Goal: Navigation & Orientation: Find specific page/section

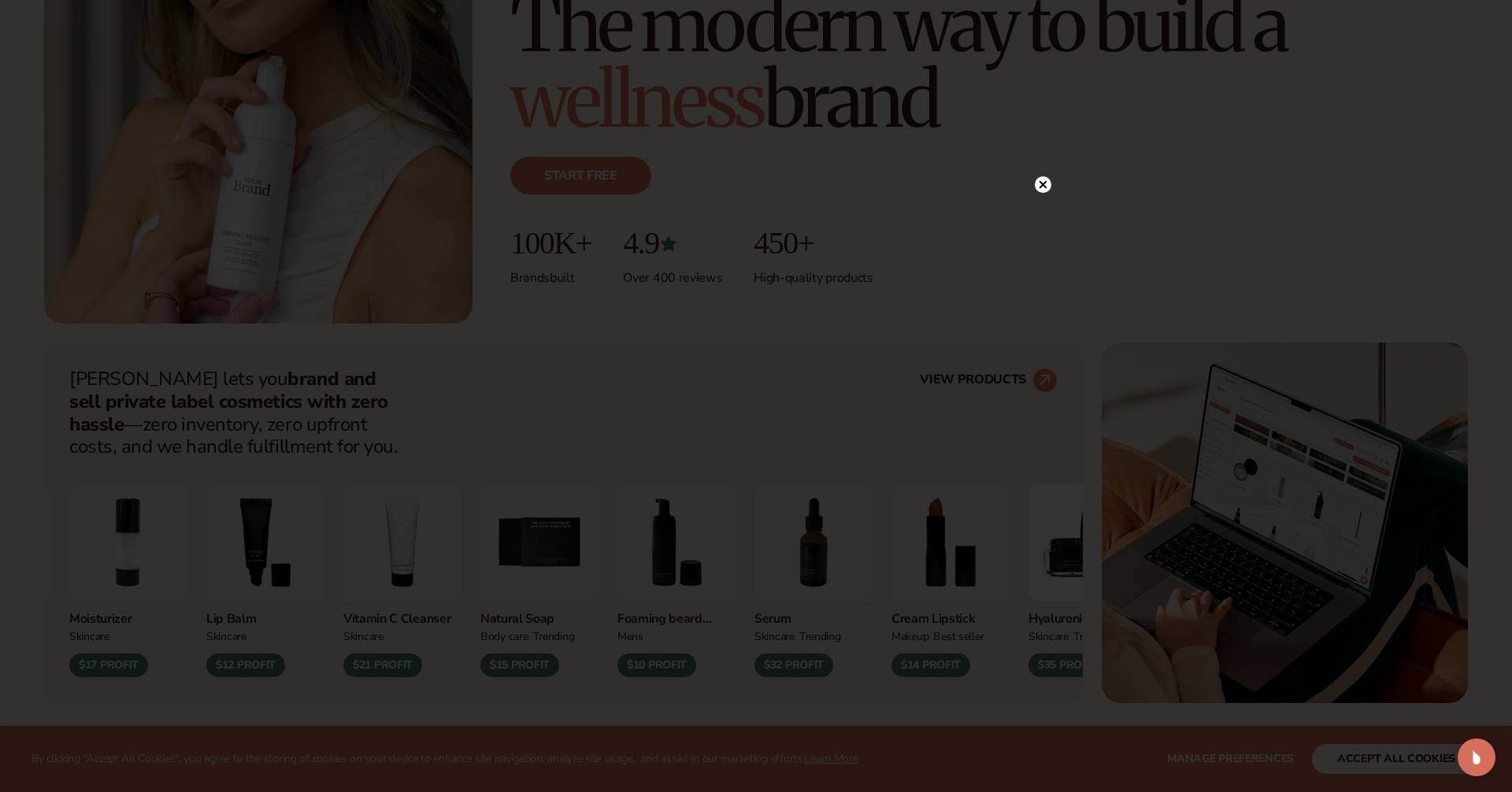
scroll to position [325, 0]
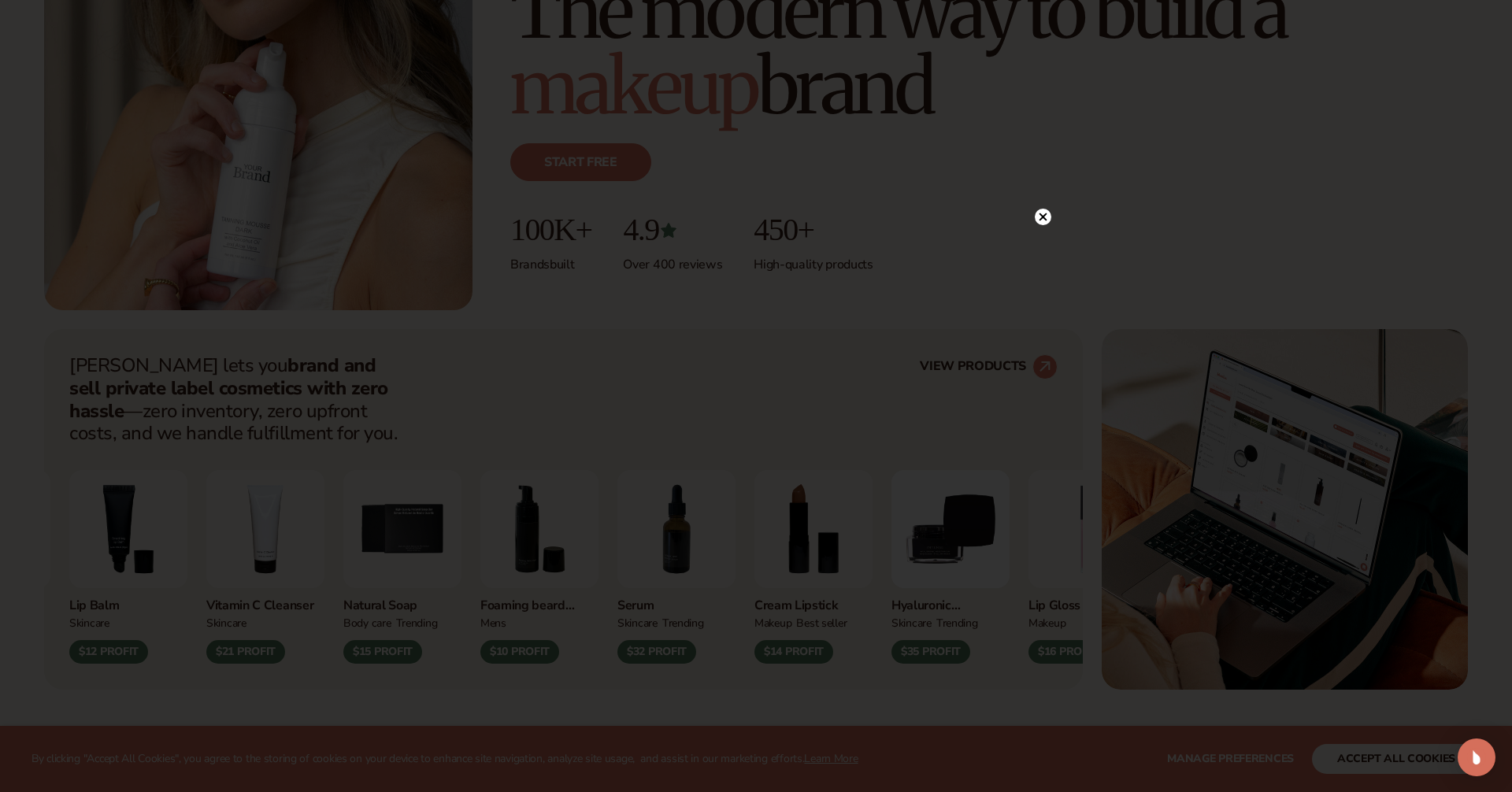
click at [1045, 215] on circle at bounding box center [1043, 217] width 16 height 16
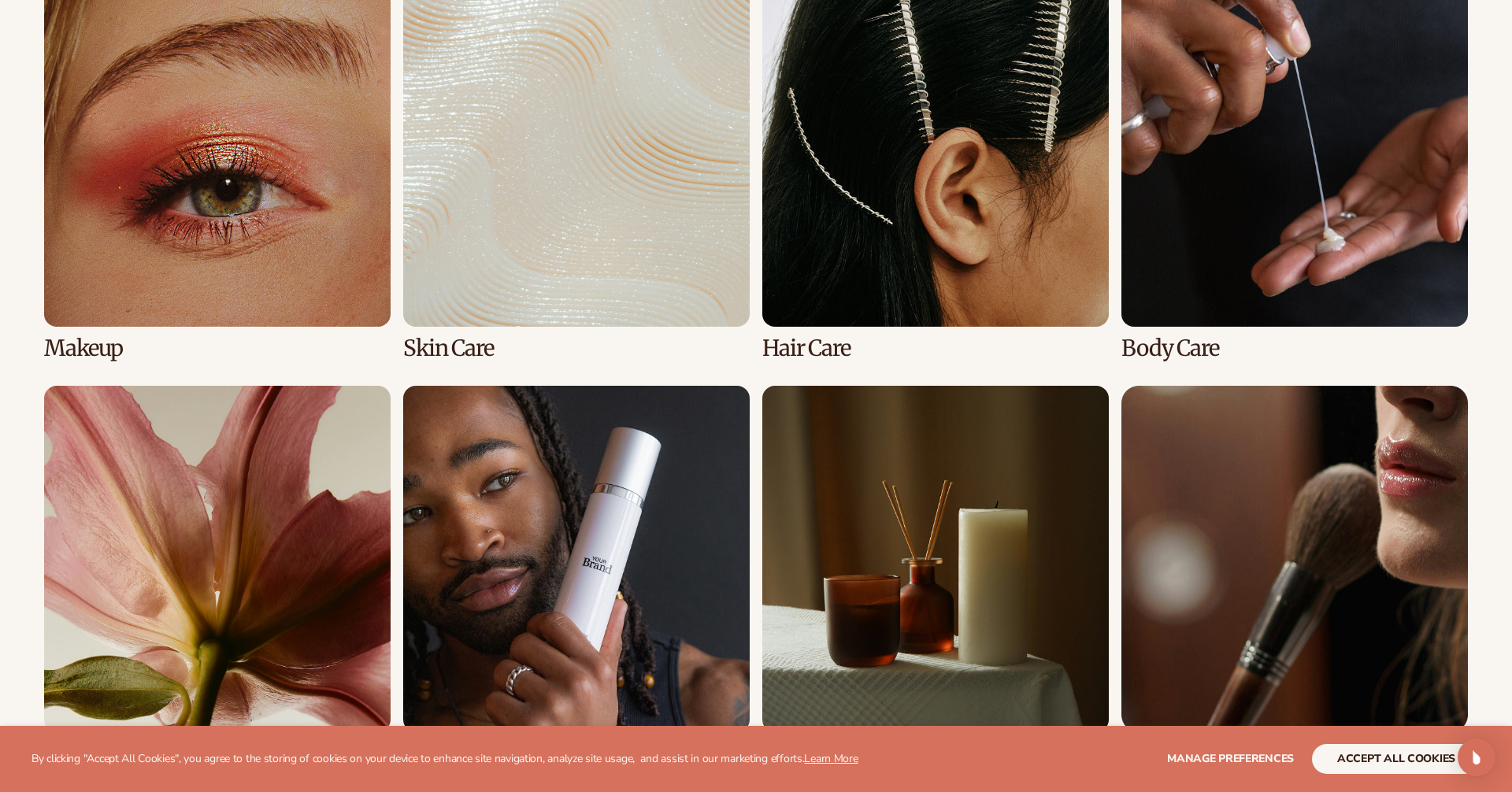
scroll to position [3374, 0]
click at [589, 230] on link "2 / 8" at bounding box center [576, 170] width 347 height 381
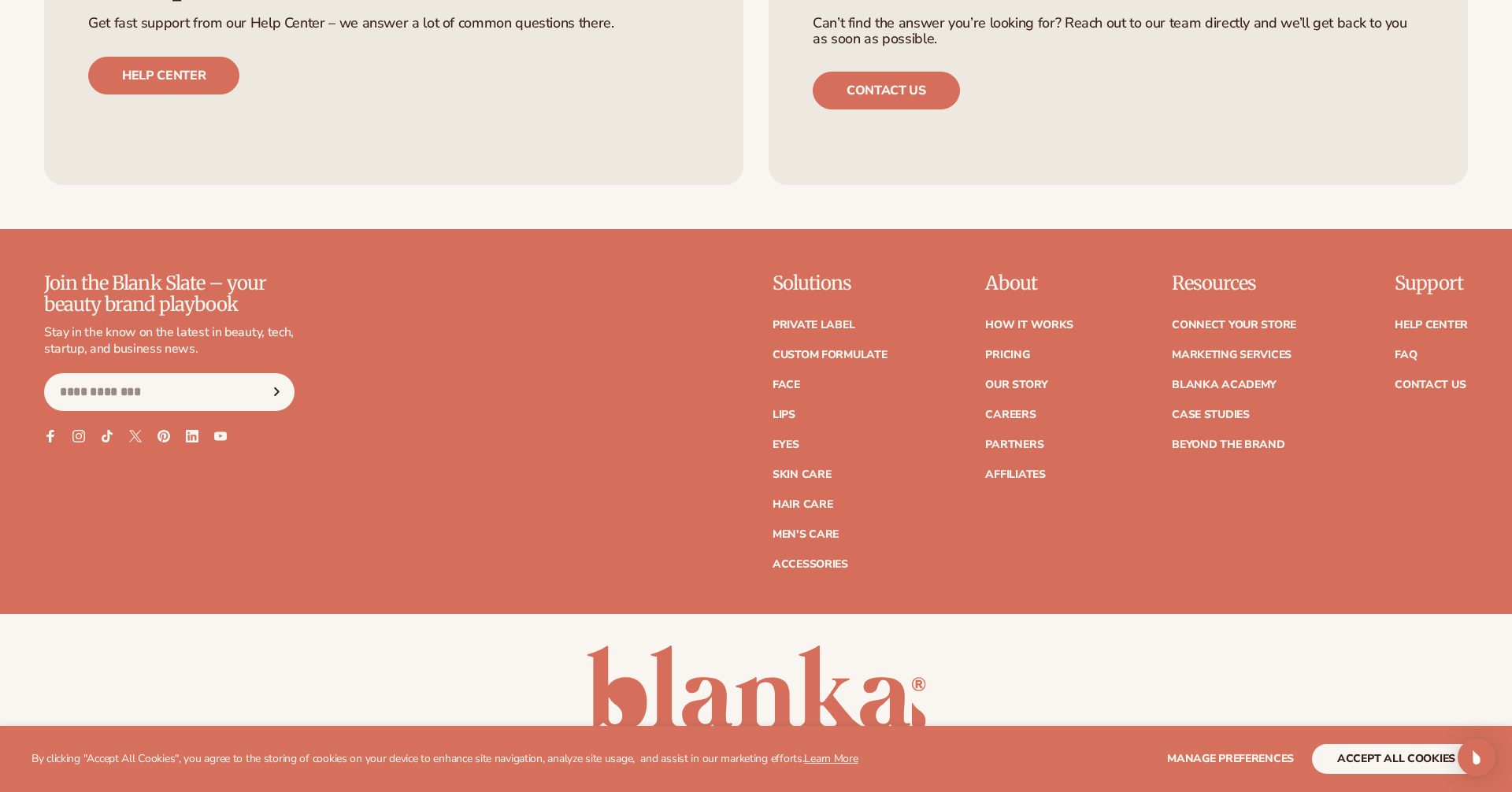
scroll to position [3050, 0]
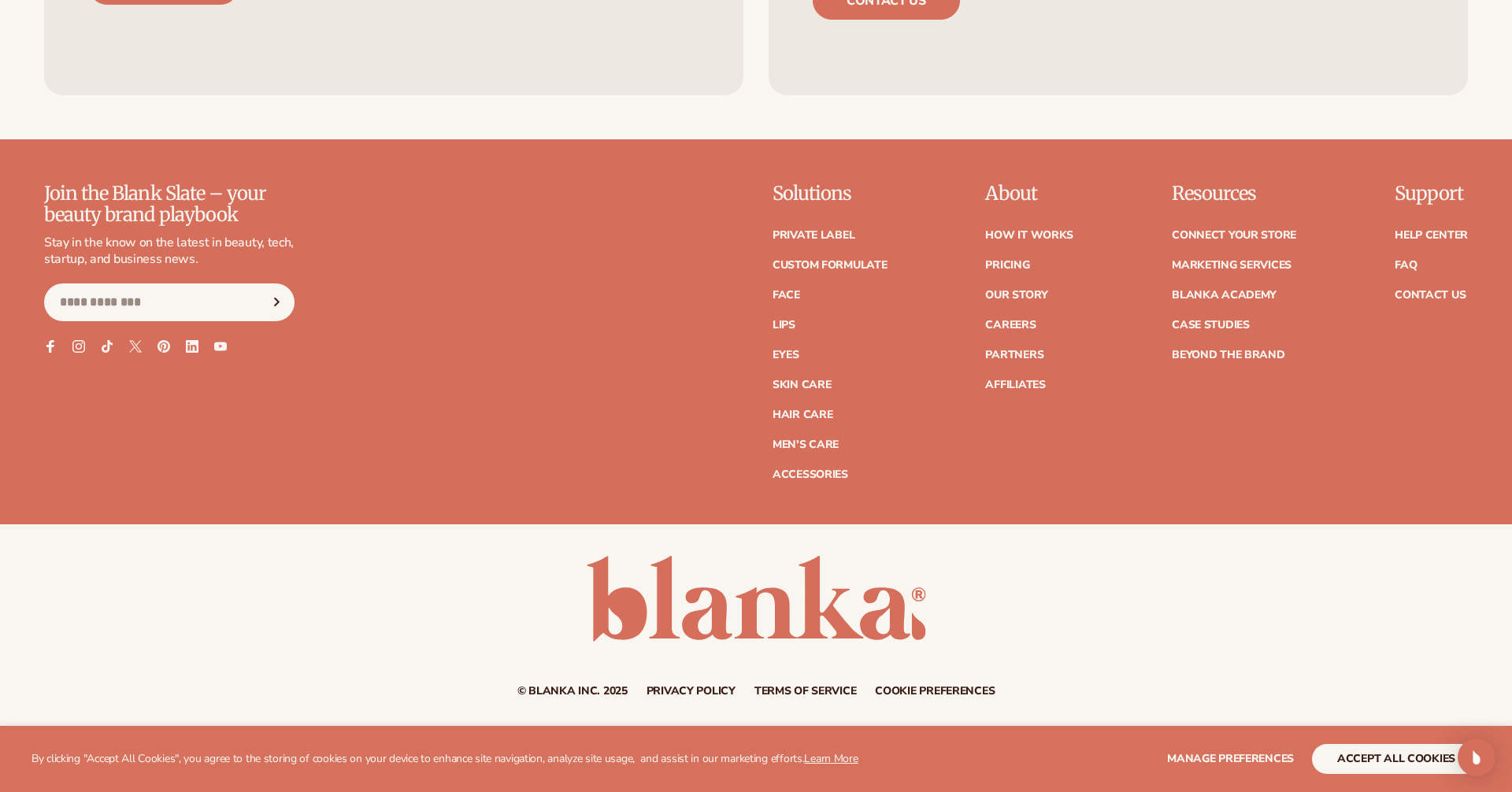
click at [508, 678] on div "© Blanka Inc. 2025 Privacy policy Terms of service Contact information Cookie p…" at bounding box center [756, 626] width 1512 height 141
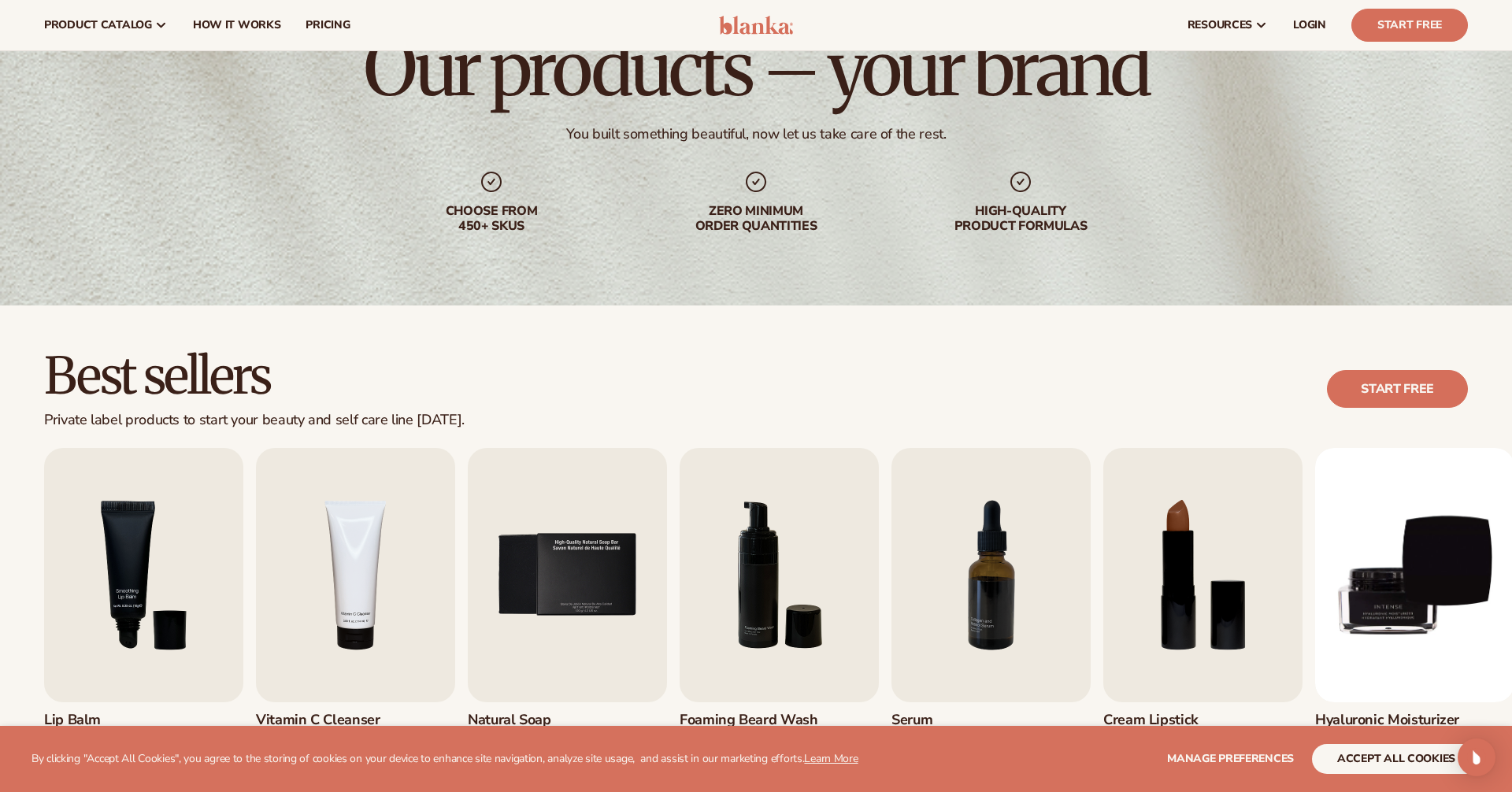
scroll to position [0, 0]
